Goal: Task Accomplishment & Management: Manage account settings

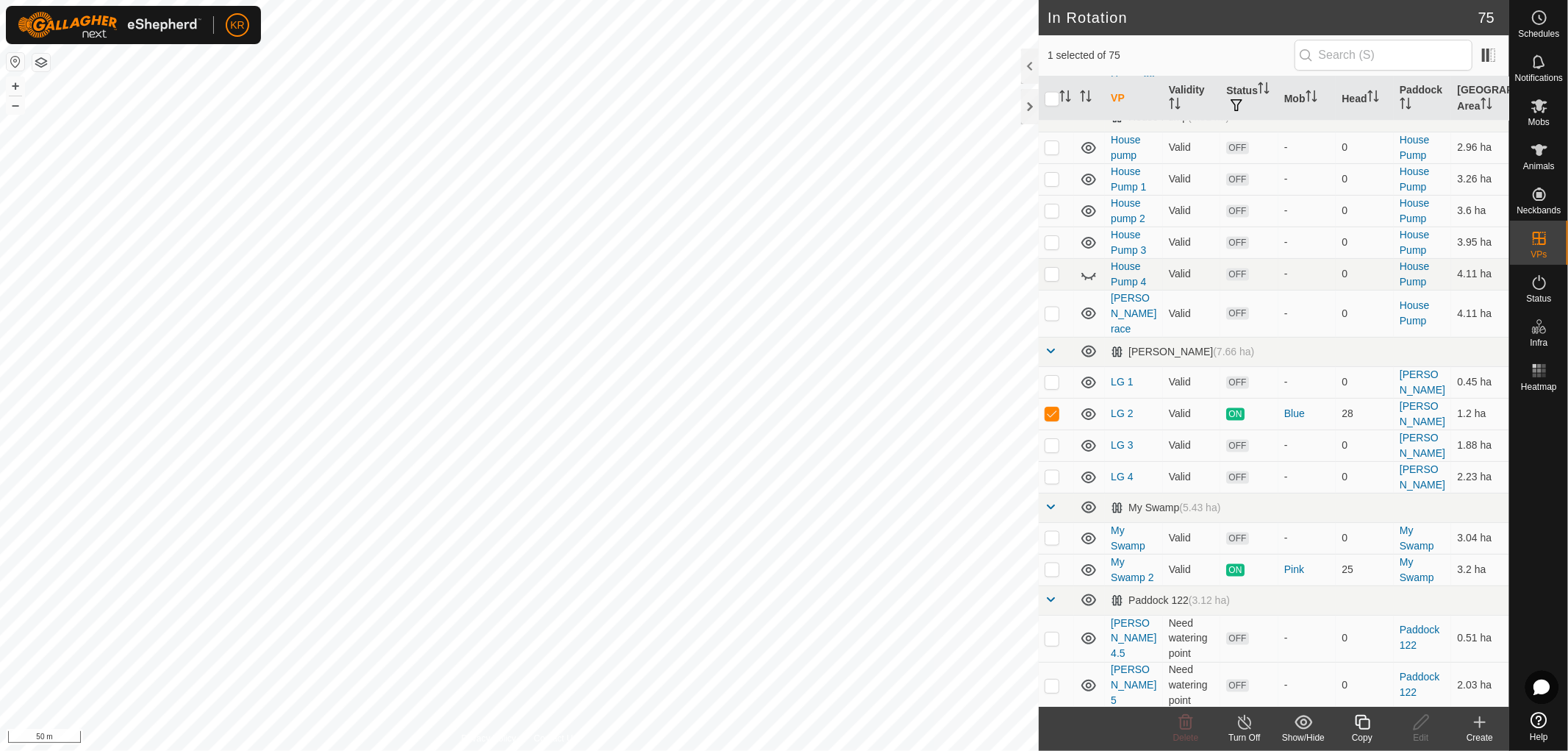
scroll to position [1741, 0]
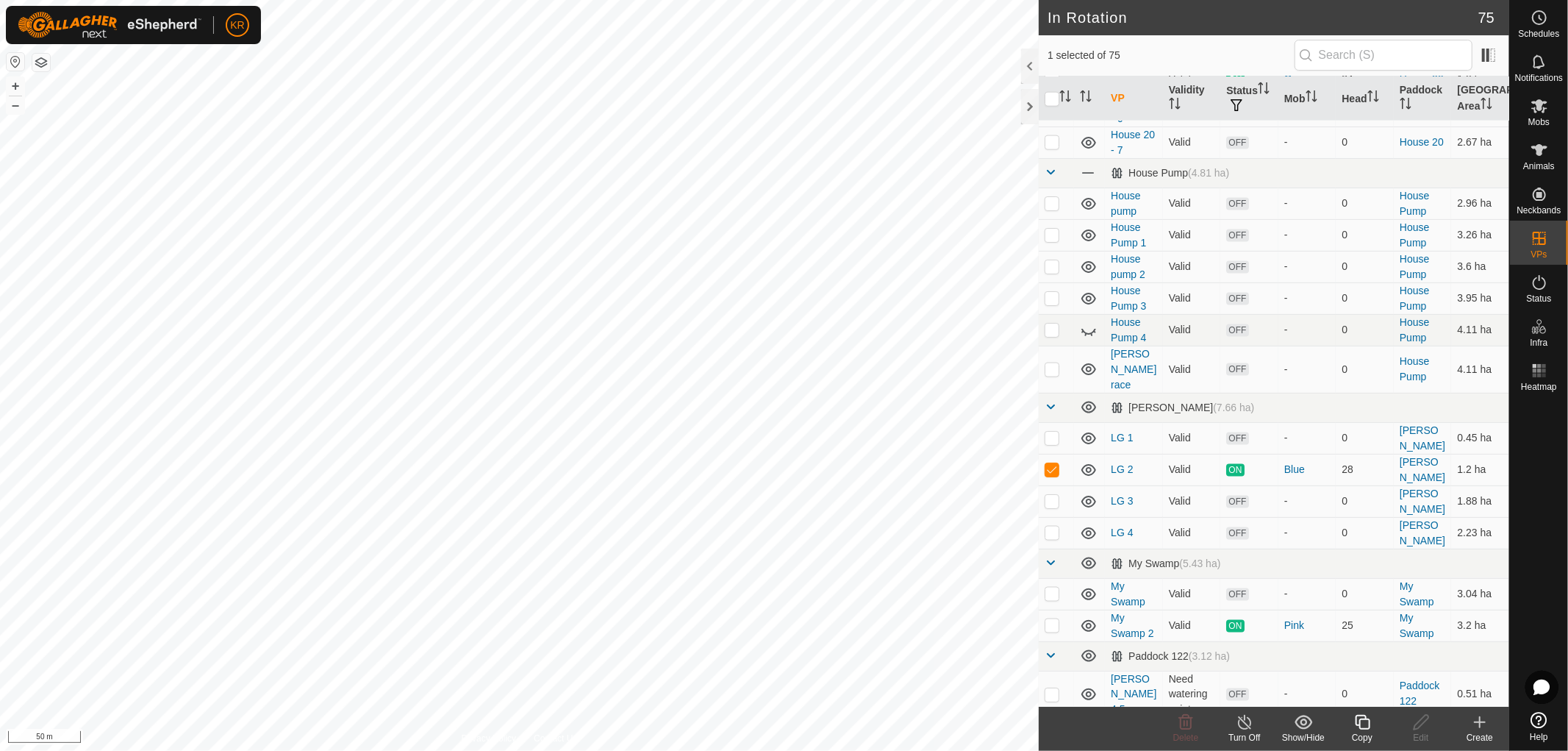
checkbox input "false"
checkbox input "true"
click at [1417, 718] on icon at bounding box center [1422, 722] width 19 height 18
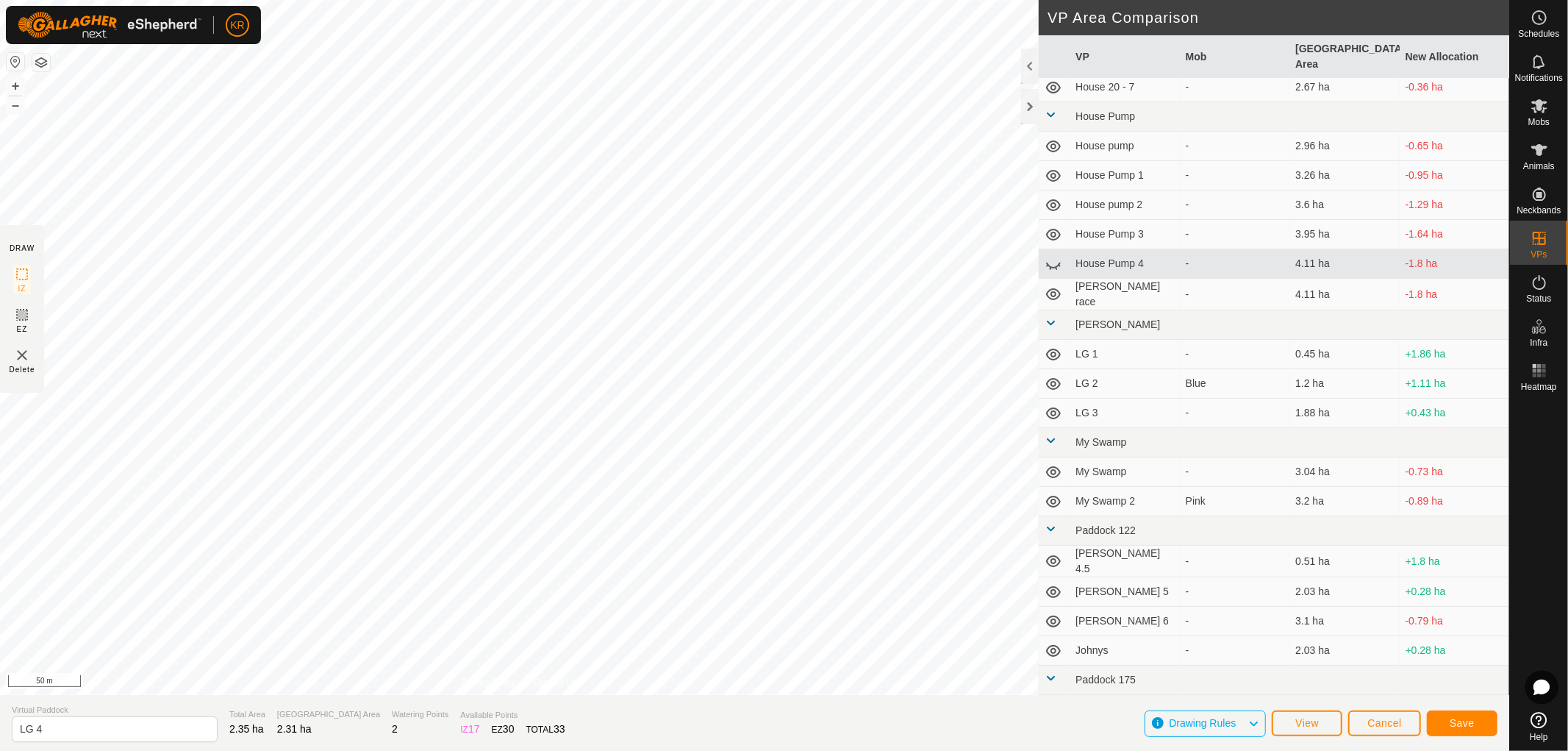
scroll to position [1333, 0]
click at [1368, 719] on span "Cancel" at bounding box center [1384, 723] width 35 height 12
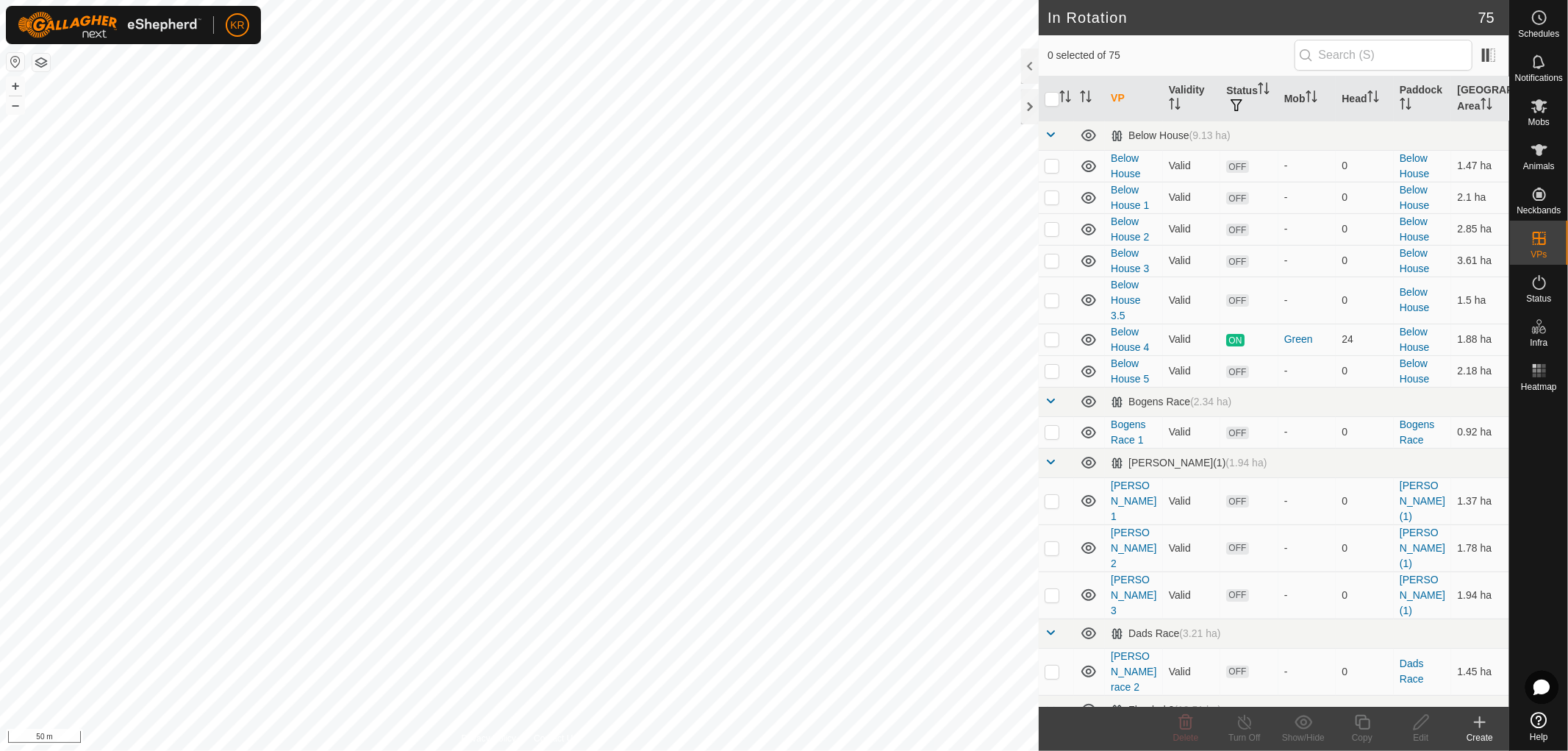
checkbox input "true"
click at [1417, 731] on div "Edit" at bounding box center [1421, 738] width 59 height 13
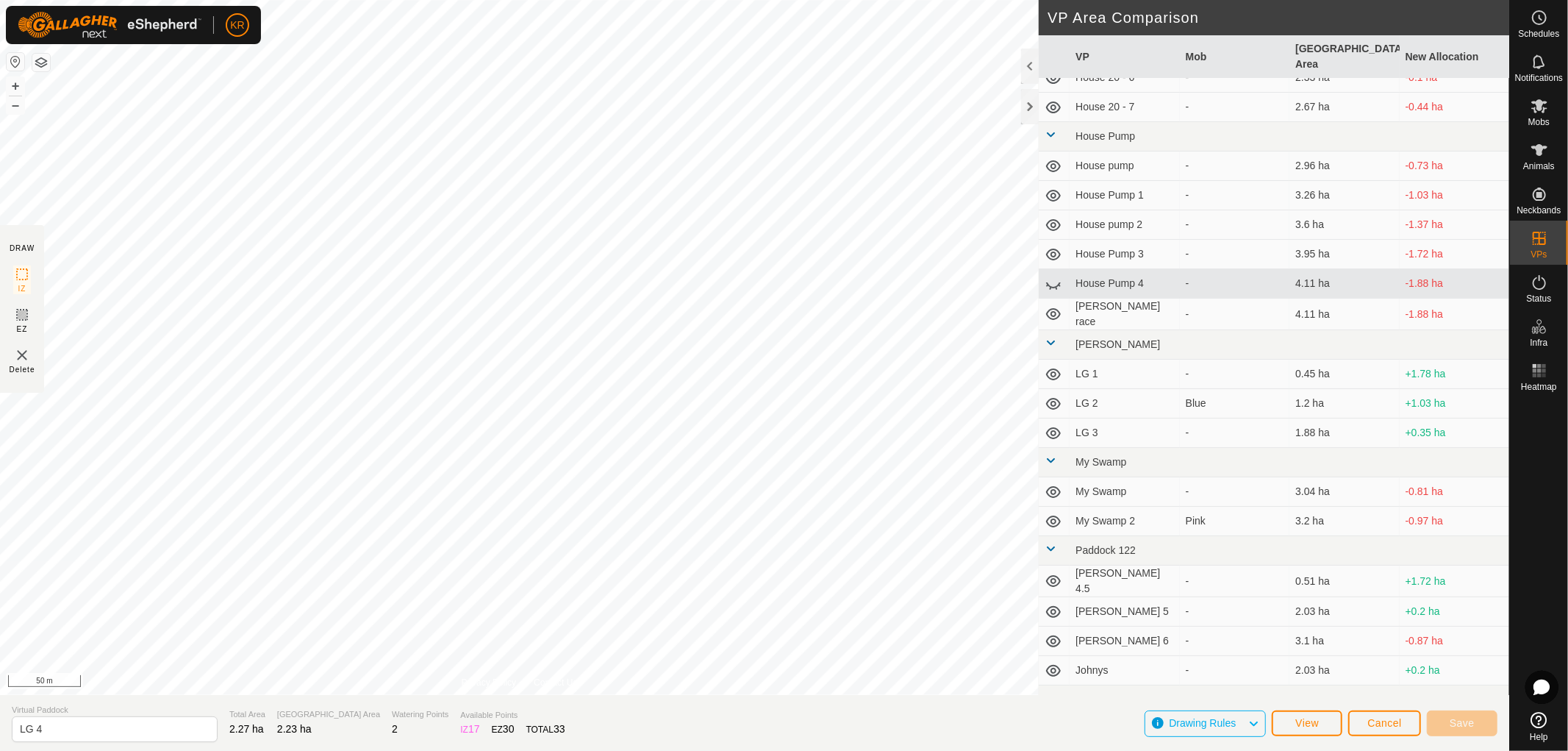
scroll to position [1315, 0]
click at [1450, 715] on button "Save" at bounding box center [1462, 723] width 71 height 25
